Goal: Task Accomplishment & Management: Use online tool/utility

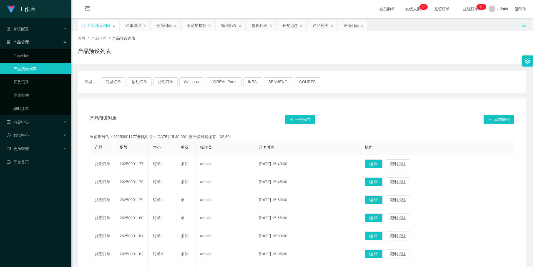
click at [188, 118] on div "产品预设列表 一键保存 添加期号" at bounding box center [302, 120] width 424 height 18
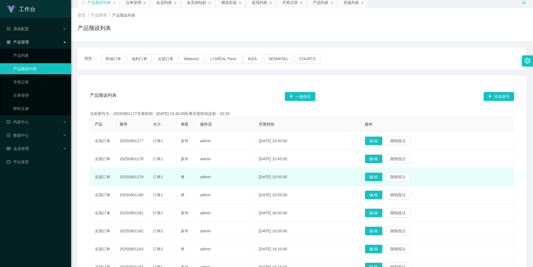
scroll to position [28, 0]
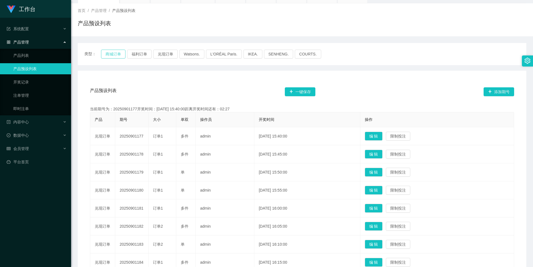
click at [120, 56] on button "商城订单" at bounding box center [113, 54] width 24 height 9
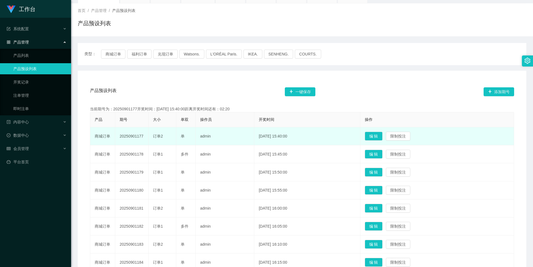
drag, startPoint x: 144, startPoint y: 136, endPoint x: 120, endPoint y: 135, distance: 23.9
click at [120, 135] on td "20250901177" at bounding box center [131, 136] width 33 height 18
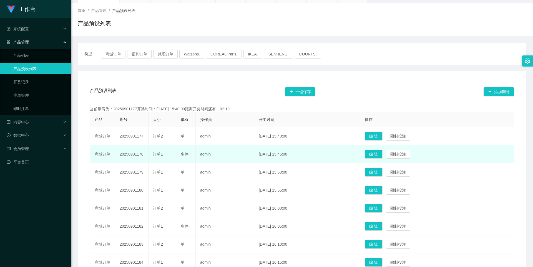
copy td "20250901177"
click at [326, 149] on td "[DATE] 15:45:00" at bounding box center [307, 154] width 106 height 18
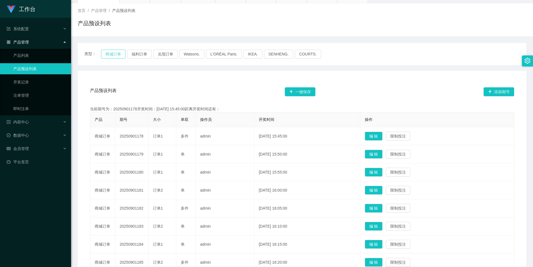
click at [109, 53] on button "商城订单" at bounding box center [113, 54] width 24 height 9
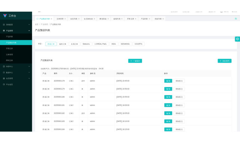
scroll to position [0, 0]
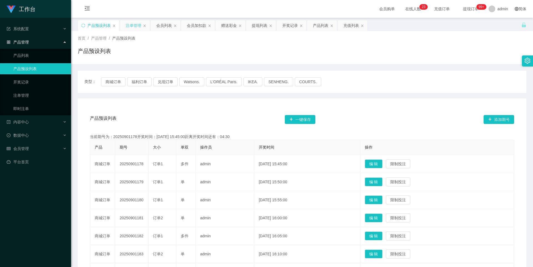
click at [132, 26] on div "注单管理" at bounding box center [134, 25] width 16 height 11
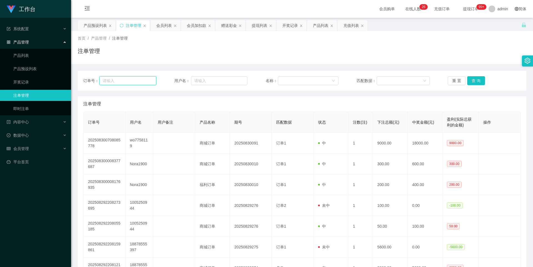
click at [145, 82] on input "text" at bounding box center [127, 80] width 57 height 9
click at [258, 27] on div "提现列表" at bounding box center [260, 25] width 16 height 11
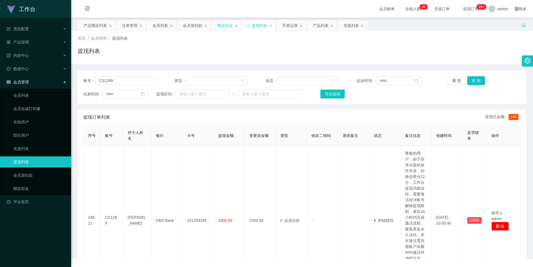
click at [222, 27] on div "赠送彩金" at bounding box center [225, 25] width 16 height 11
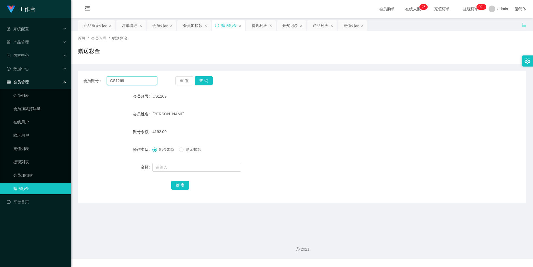
click at [139, 84] on input "CS1269" at bounding box center [132, 80] width 50 height 9
drag, startPoint x: 139, startPoint y: 82, endPoint x: 108, endPoint y: 81, distance: 31.7
click at [108, 81] on input "CS1269" at bounding box center [132, 80] width 50 height 9
paste input "Jay69"
type input "Jay69"
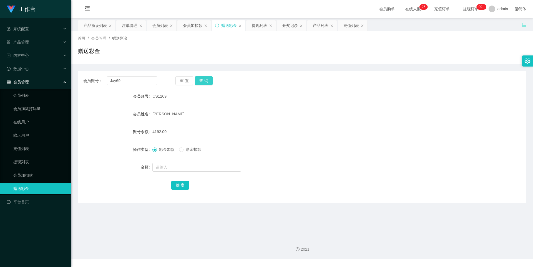
click at [206, 83] on button "查 询" at bounding box center [204, 80] width 18 height 9
click at [204, 83] on button "查 询" at bounding box center [204, 80] width 18 height 9
drag, startPoint x: 235, startPoint y: 116, endPoint x: 268, endPoint y: 113, distance: 33.7
click at [268, 113] on div "会员姓名" at bounding box center [302, 114] width 448 height 11
click at [133, 28] on div "注单管理" at bounding box center [130, 25] width 16 height 11
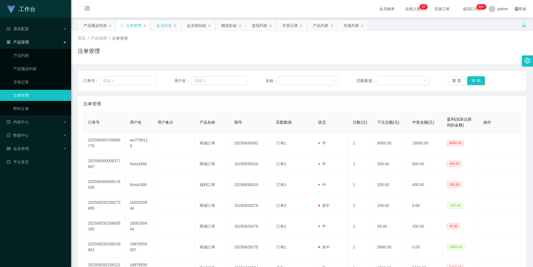
click at [163, 26] on div "会员列表" at bounding box center [164, 25] width 16 height 11
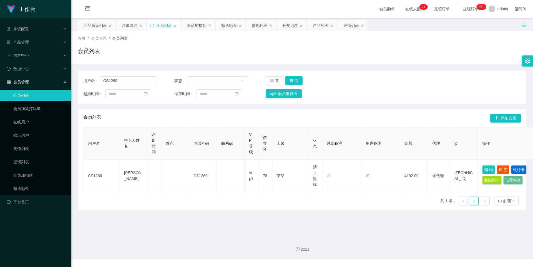
click at [80, 34] on div "首页 / 会员管理 / 会员列表 / 会员列表" at bounding box center [302, 47] width 462 height 33
click at [78, 37] on span "首页" at bounding box center [82, 38] width 8 height 4
click at [80, 39] on span "首页" at bounding box center [82, 38] width 8 height 4
click at [94, 26] on div "产品预设列表" at bounding box center [95, 25] width 23 height 11
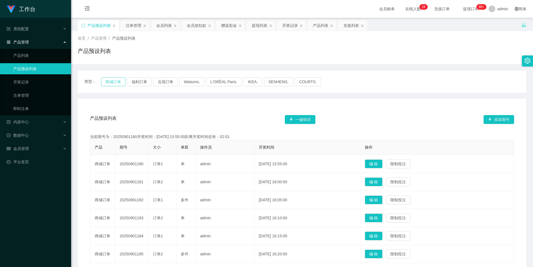
click at [113, 81] on button "商城订单" at bounding box center [113, 81] width 24 height 9
click at [108, 81] on button "商城订单" at bounding box center [113, 81] width 24 height 9
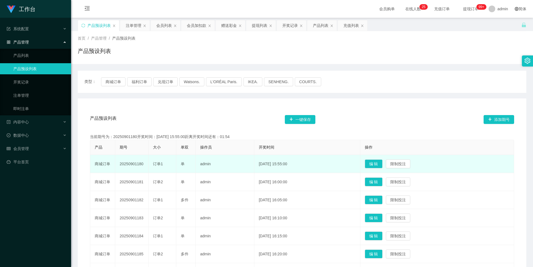
drag, startPoint x: 145, startPoint y: 164, endPoint x: 118, endPoint y: 162, distance: 26.7
click at [118, 162] on td "20250901180" at bounding box center [131, 164] width 33 height 18
copy td "20250901180"
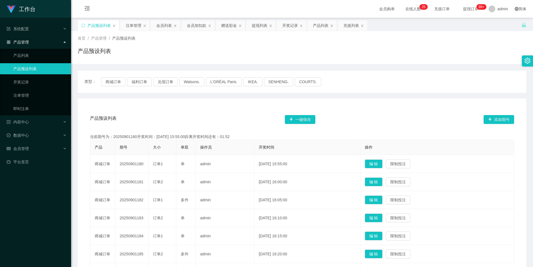
click at [336, 123] on div "产品预设列表 一键保存 添加期号" at bounding box center [302, 120] width 424 height 18
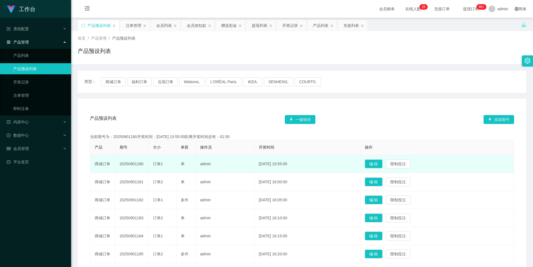
drag, startPoint x: 146, startPoint y: 166, endPoint x: 118, endPoint y: 164, distance: 27.6
click at [118, 164] on td "20250901180" at bounding box center [131, 164] width 33 height 18
copy td "20250901180"
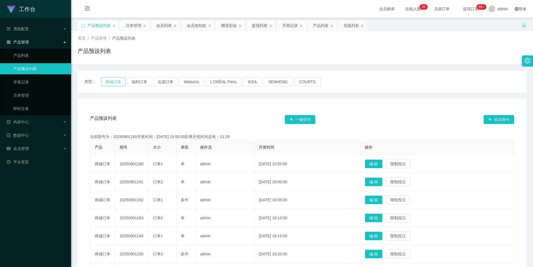
click at [111, 84] on button "商城订单" at bounding box center [113, 81] width 24 height 9
click at [165, 29] on div "会员列表" at bounding box center [164, 25] width 16 height 11
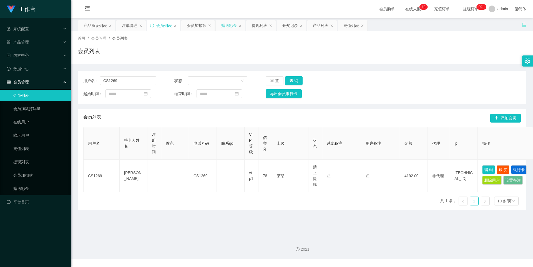
click at [225, 28] on div "赠送彩金" at bounding box center [229, 25] width 16 height 11
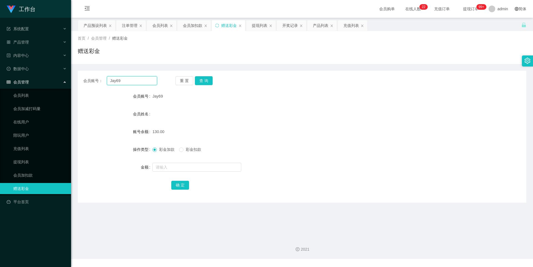
drag, startPoint x: 142, startPoint y: 83, endPoint x: 79, endPoint y: 77, distance: 63.2
click at [79, 77] on div "会员账号： Jay69 重 置 查 询" at bounding box center [302, 80] width 448 height 9
type input "9221"
click at [200, 82] on button "查 询" at bounding box center [204, 80] width 18 height 9
click at [202, 82] on button "查 询" at bounding box center [204, 80] width 18 height 9
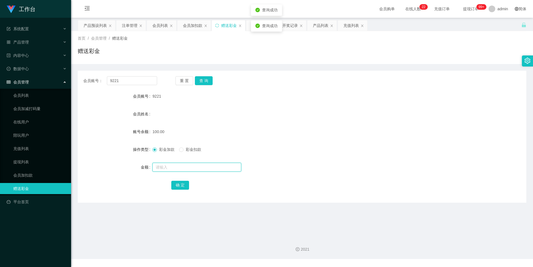
click at [176, 165] on input "text" at bounding box center [196, 167] width 89 height 9
type input "3"
click at [203, 84] on button "查 询" at bounding box center [204, 80] width 18 height 9
click at [165, 165] on input "text" at bounding box center [196, 167] width 89 height 9
click at [200, 82] on button "查 询" at bounding box center [204, 80] width 18 height 9
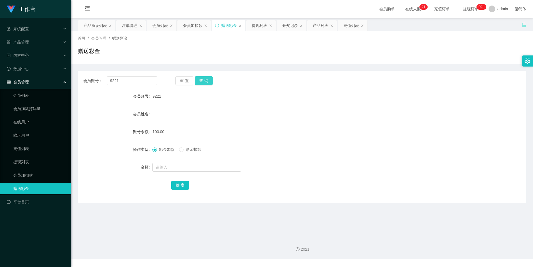
click at [204, 81] on button "查 询" at bounding box center [204, 80] width 18 height 9
click at [206, 85] on div "会员账号： 9221 重 置 查 询 会员账号 9221 会员姓名 账号余额 70.00 操作类型 彩金加款 彩金扣款 金额 确 定" at bounding box center [302, 137] width 448 height 132
click at [207, 82] on button "查 询" at bounding box center [204, 80] width 18 height 9
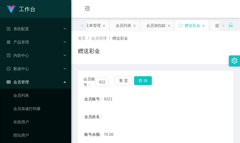
click at [84, 64] on div "首页 / 会员管理 / 赠送彩金 / 赠送彩金" at bounding box center [155, 47] width 168 height 33
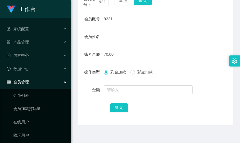
scroll to position [83, 0]
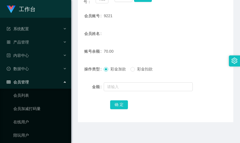
click at [95, 104] on div "确 定" at bounding box center [155, 104] width 155 height 11
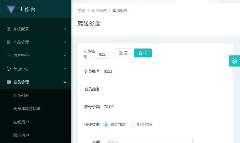
scroll to position [0, 0]
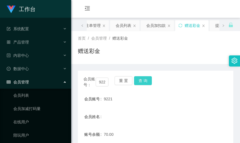
click at [142, 80] on button "查 询" at bounding box center [143, 80] width 18 height 9
click at [94, 26] on div "注单管理" at bounding box center [93, 25] width 16 height 11
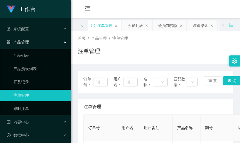
click at [80, 26] on span at bounding box center [82, 25] width 9 height 11
click at [105, 30] on div "产品预设列表" at bounding box center [103, 25] width 23 height 11
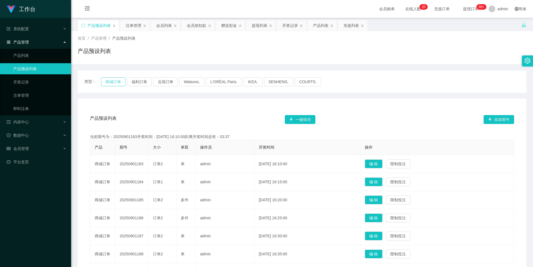
click at [105, 81] on button "商城订单" at bounding box center [113, 81] width 24 height 9
click at [138, 80] on button "福利订单" at bounding box center [139, 81] width 24 height 9
click at [114, 81] on button "商城订单" at bounding box center [113, 81] width 24 height 9
